Goal: Task Accomplishment & Management: Manage account settings

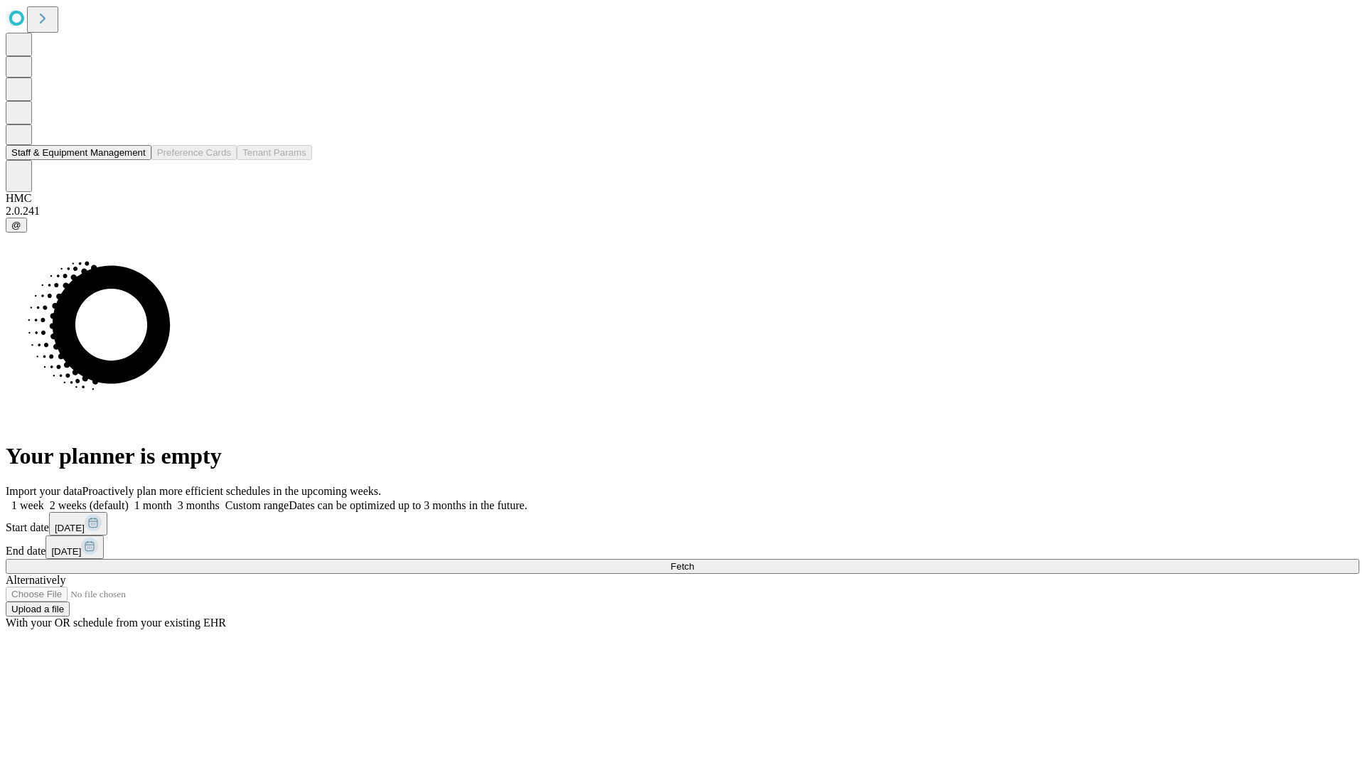
click at [133, 160] on button "Staff & Equipment Management" at bounding box center [79, 152] width 146 height 15
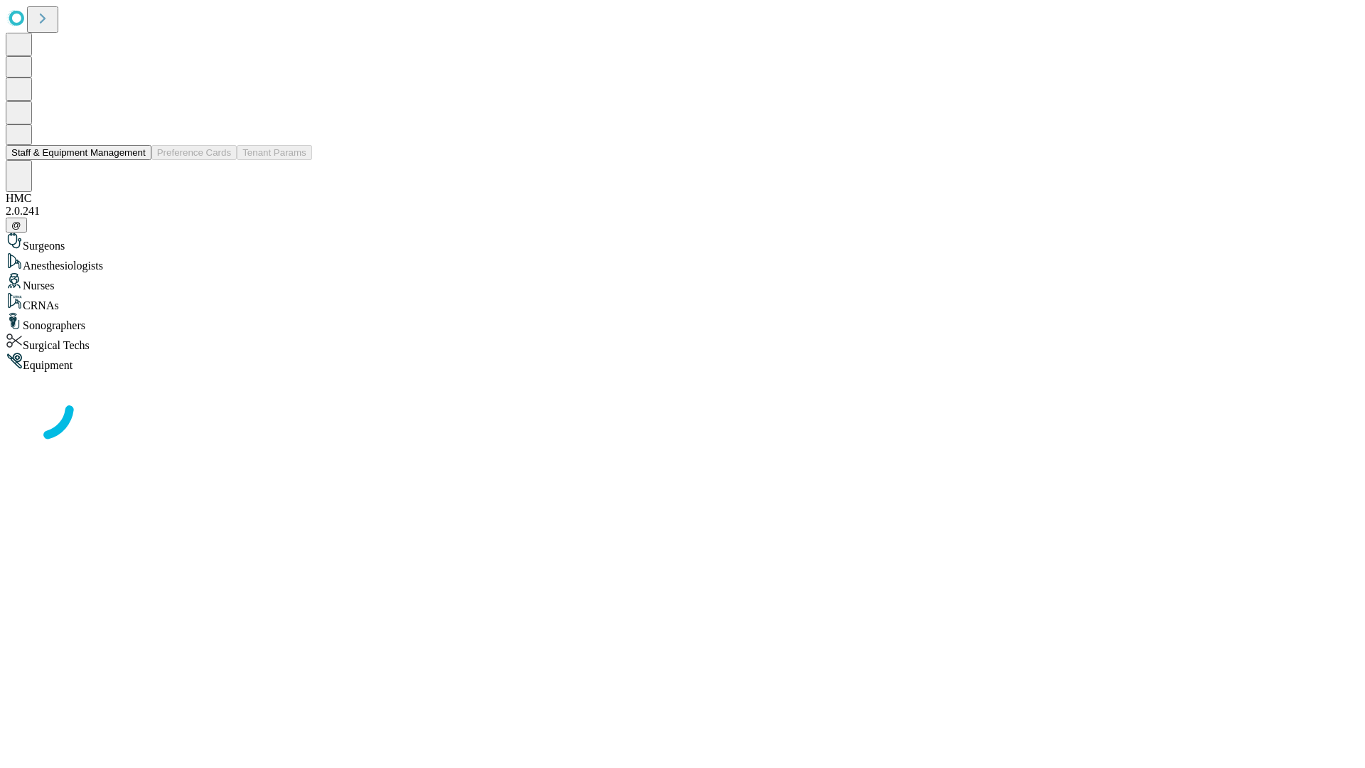
click at [136, 160] on button "Staff & Equipment Management" at bounding box center [79, 152] width 146 height 15
